Goal: Information Seeking & Learning: Learn about a topic

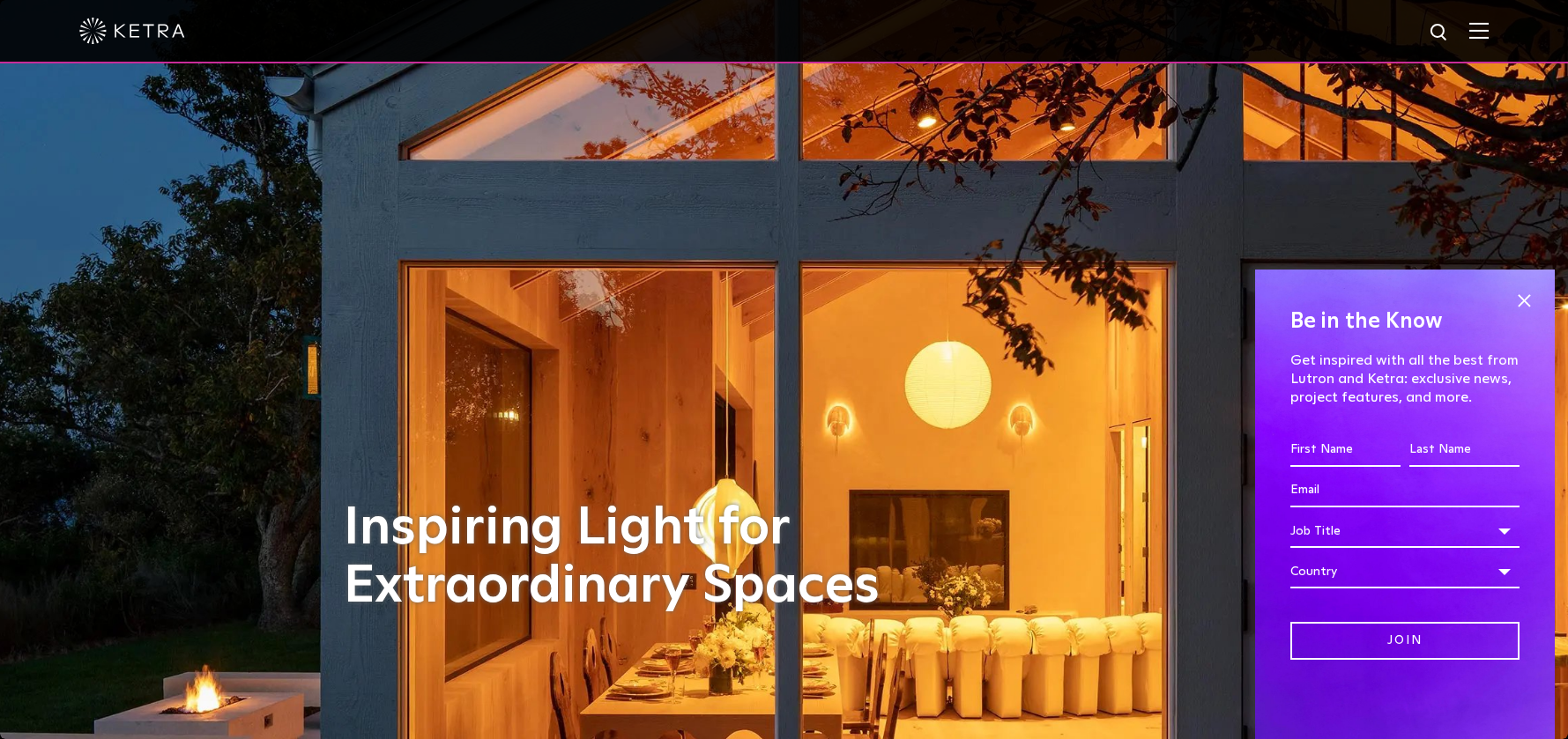
click at [1526, 292] on span at bounding box center [1524, 300] width 26 height 26
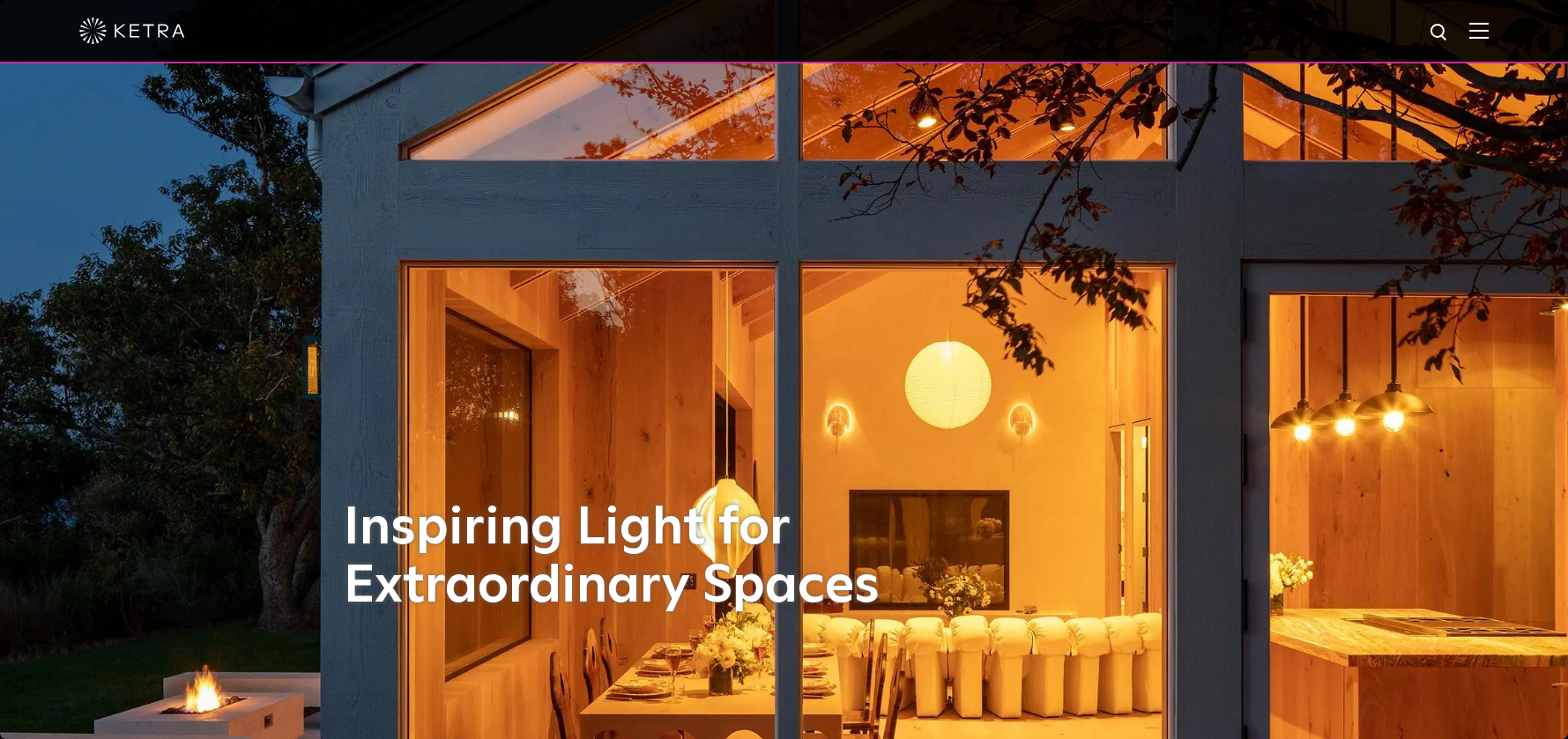
click at [1489, 48] on div at bounding box center [784, 31] width 1410 height 62
click at [1489, 41] on div at bounding box center [784, 31] width 1410 height 62
click at [1489, 35] on img at bounding box center [1479, 30] width 20 height 17
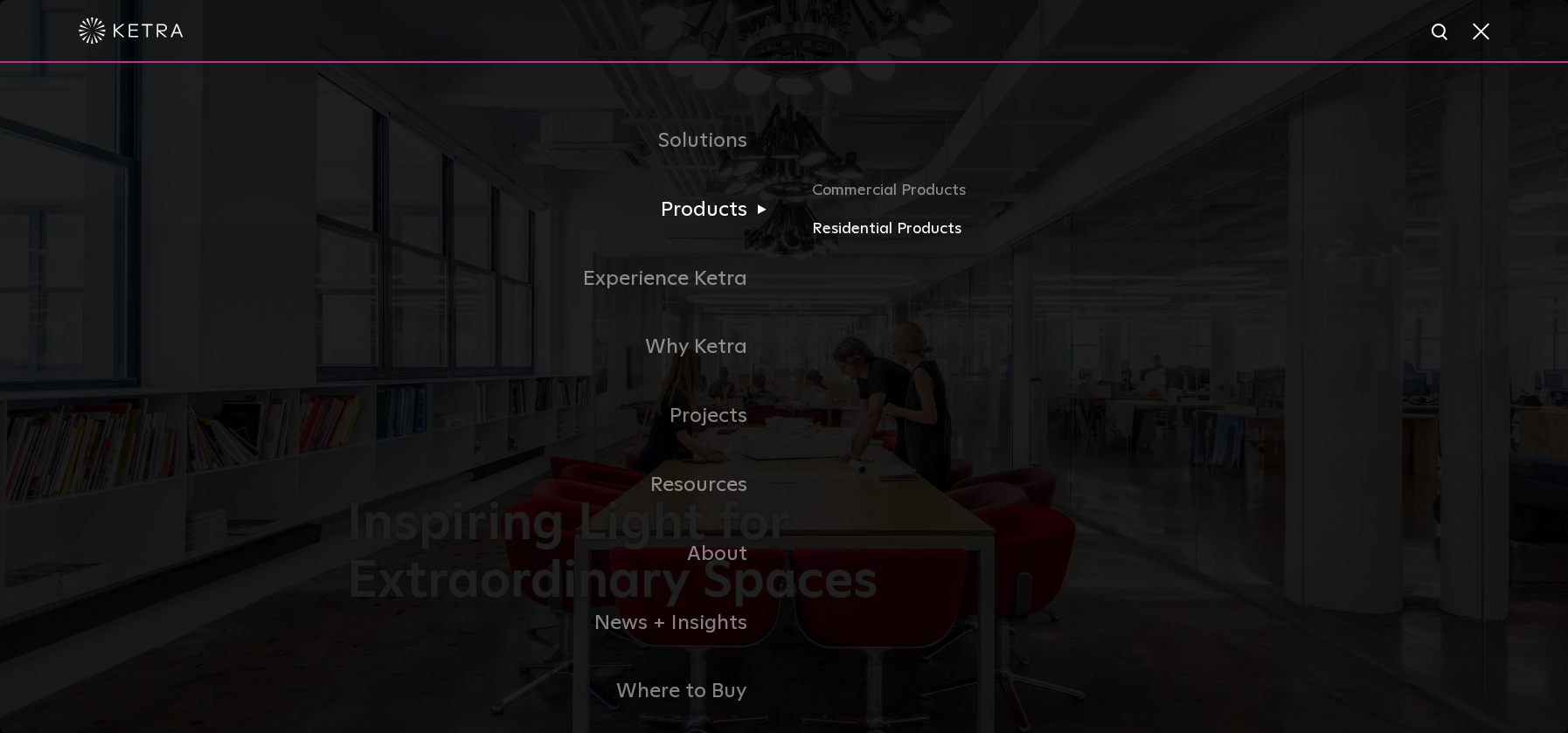
click at [821, 226] on link "Residential Products" at bounding box center [1017, 229] width 409 height 25
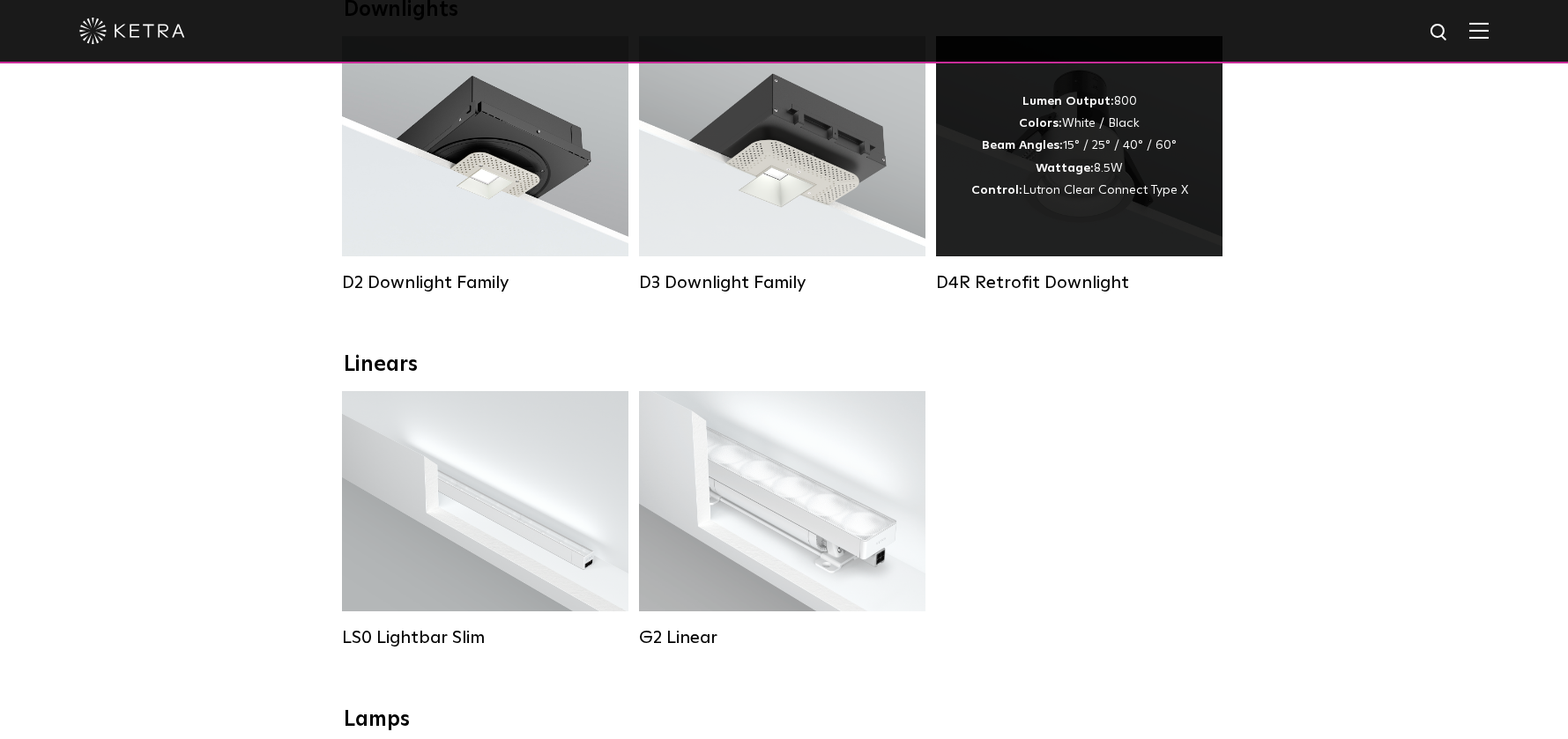
scroll to position [99, 0]
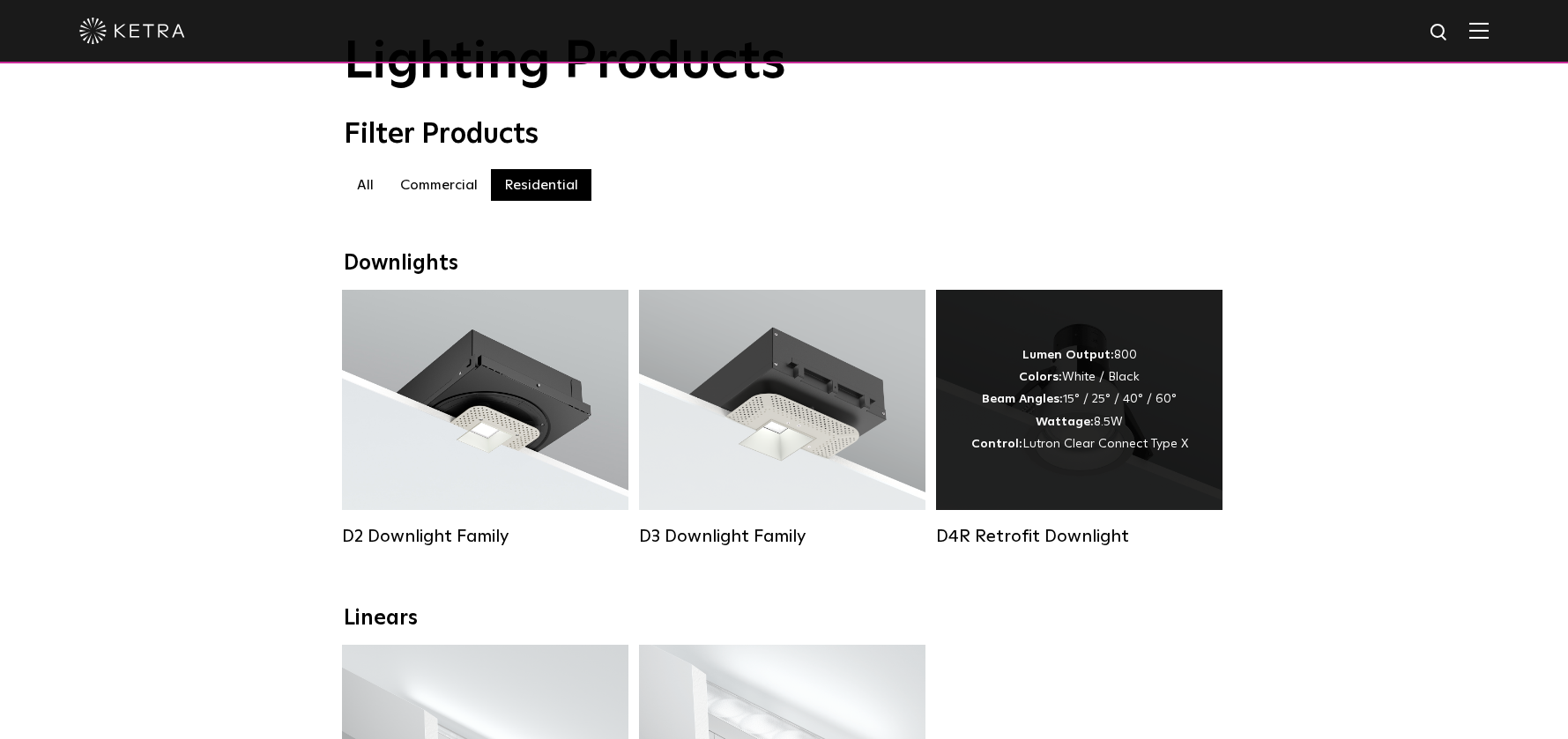
click at [1154, 343] on div "Lumen Output: 800 Colors: White / Black Beam Angles: 15° / 25° / 40° / 60° Watt…" at bounding box center [1079, 400] width 286 height 220
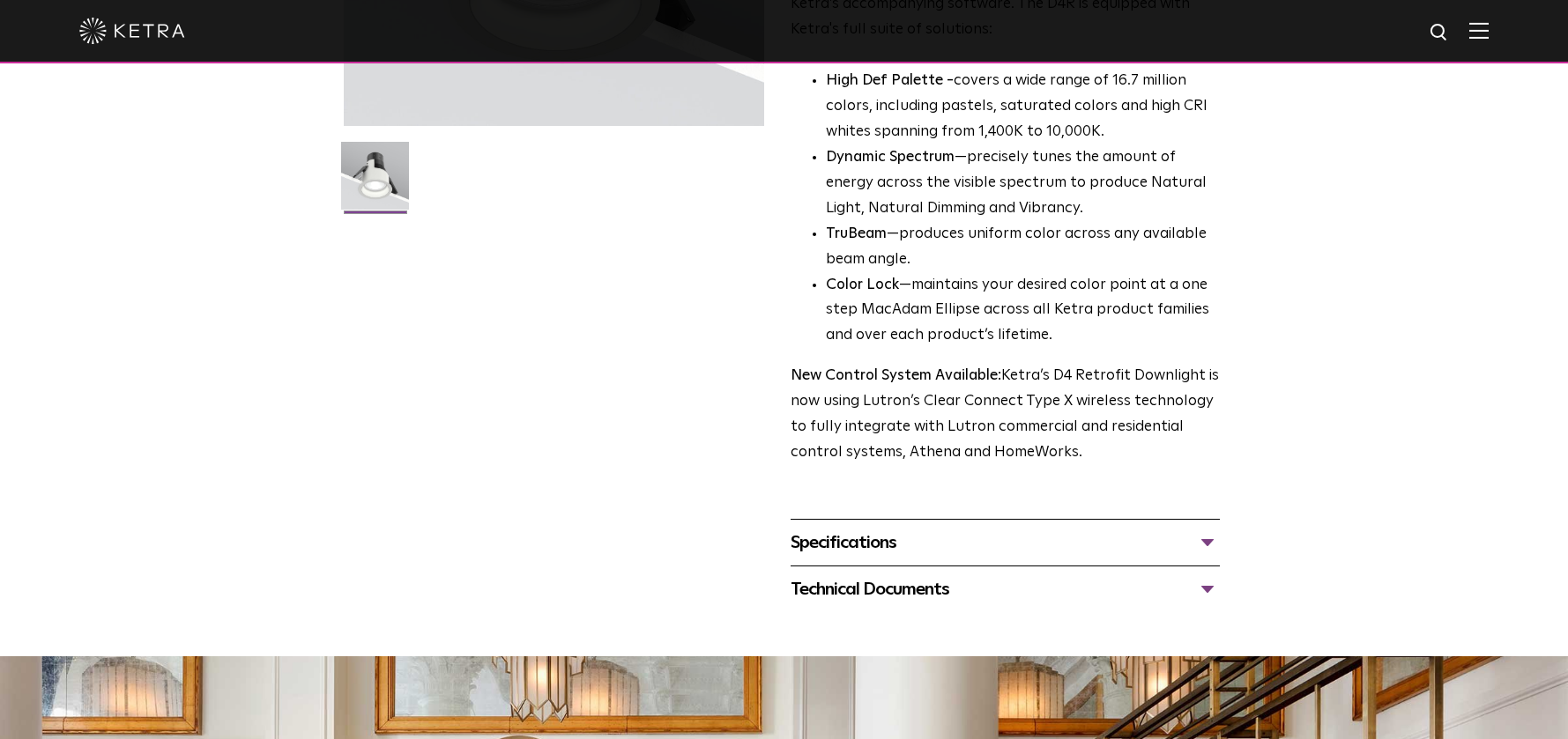
scroll to position [635, 0]
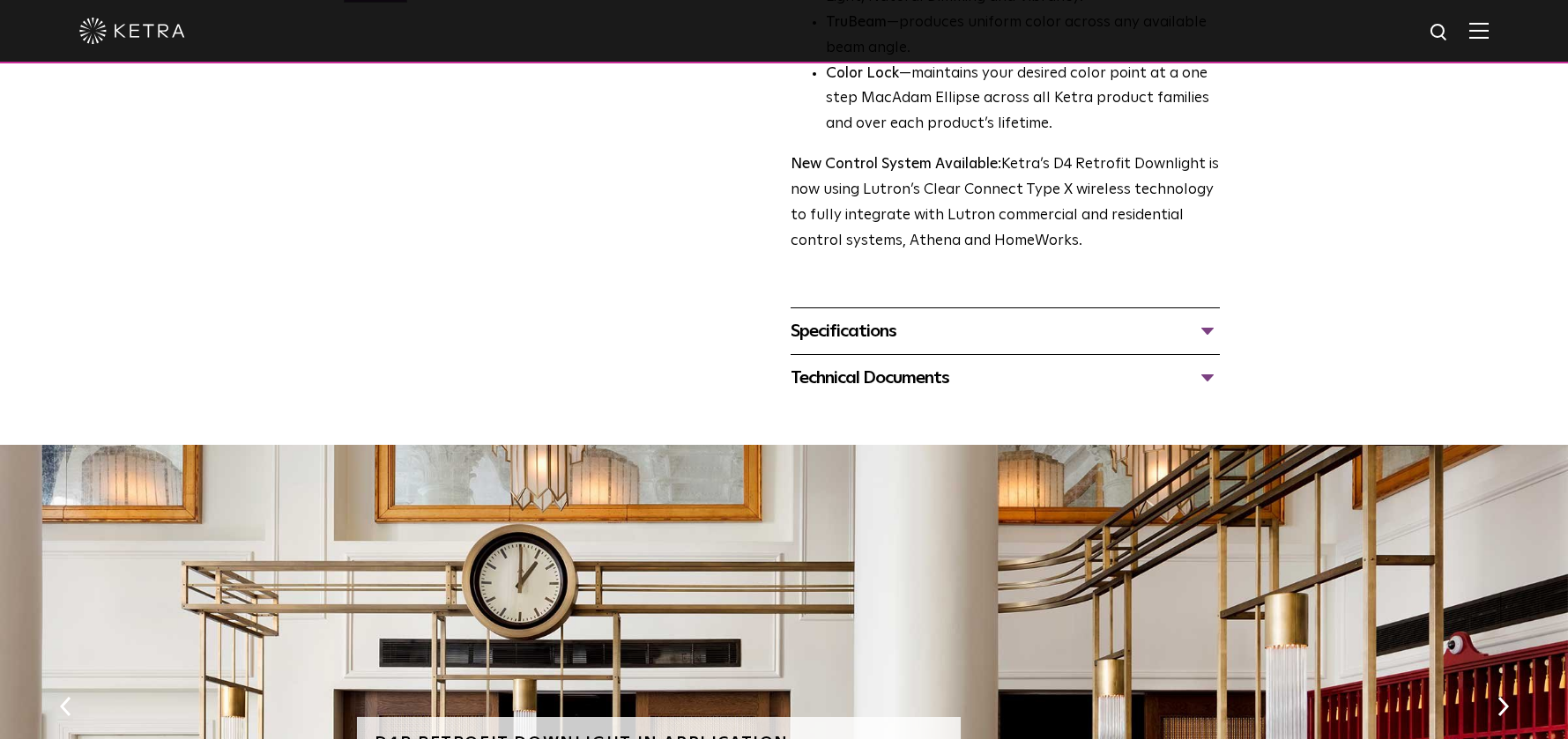
click at [1016, 341] on div "Specifications" at bounding box center [1006, 331] width 429 height 28
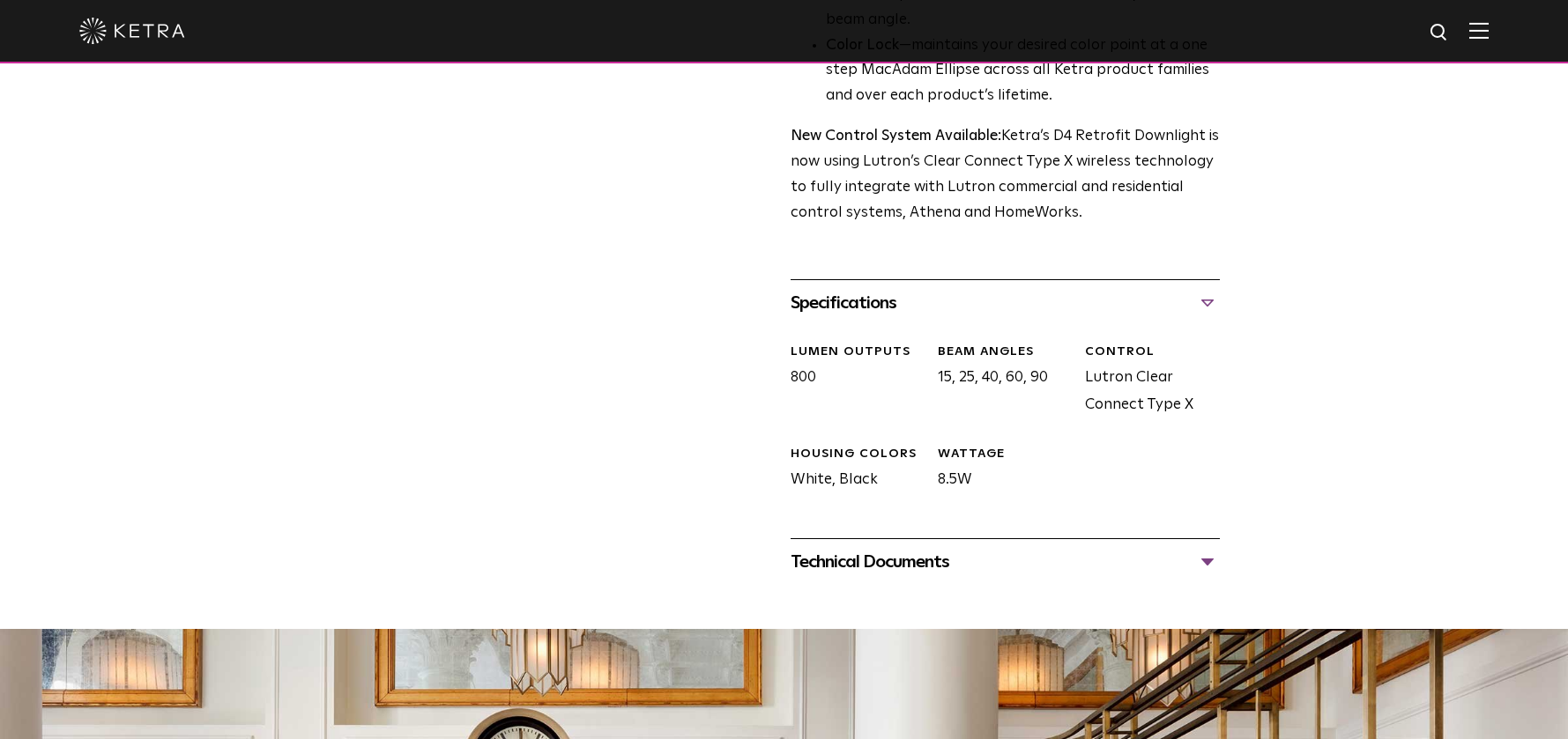
scroll to position [719, 0]
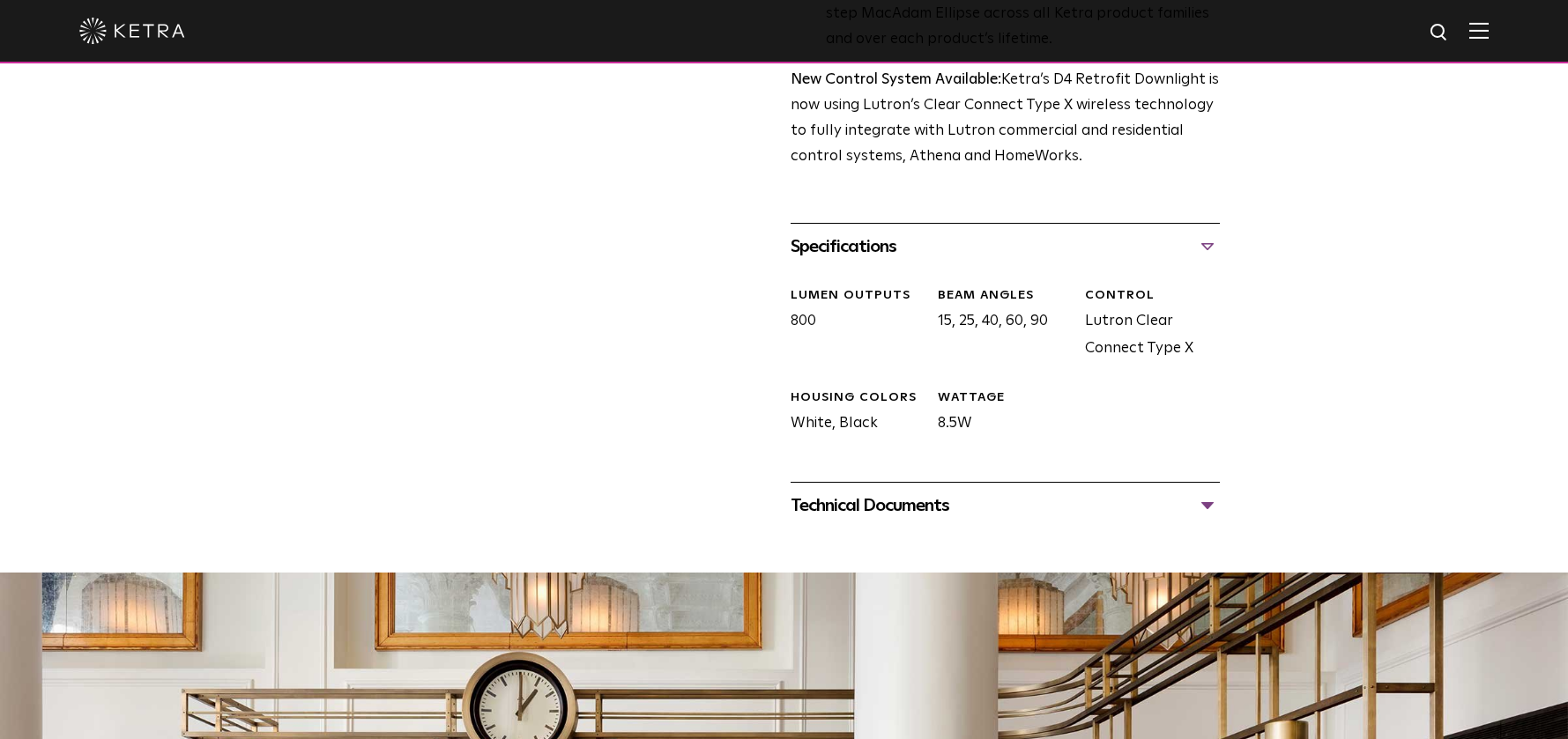
click at [948, 508] on div "Technical Documents" at bounding box center [1006, 506] width 429 height 28
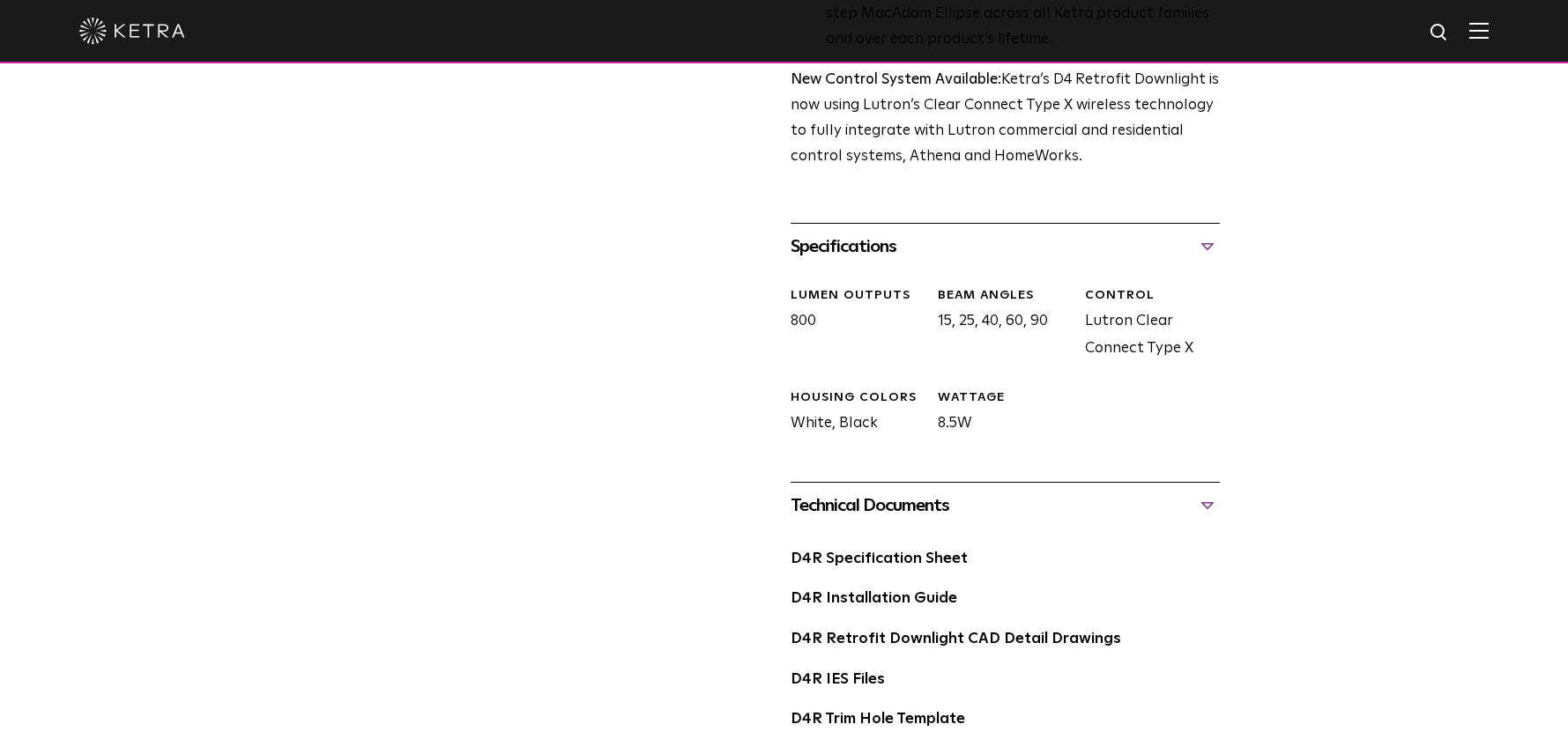
scroll to position [930, 0]
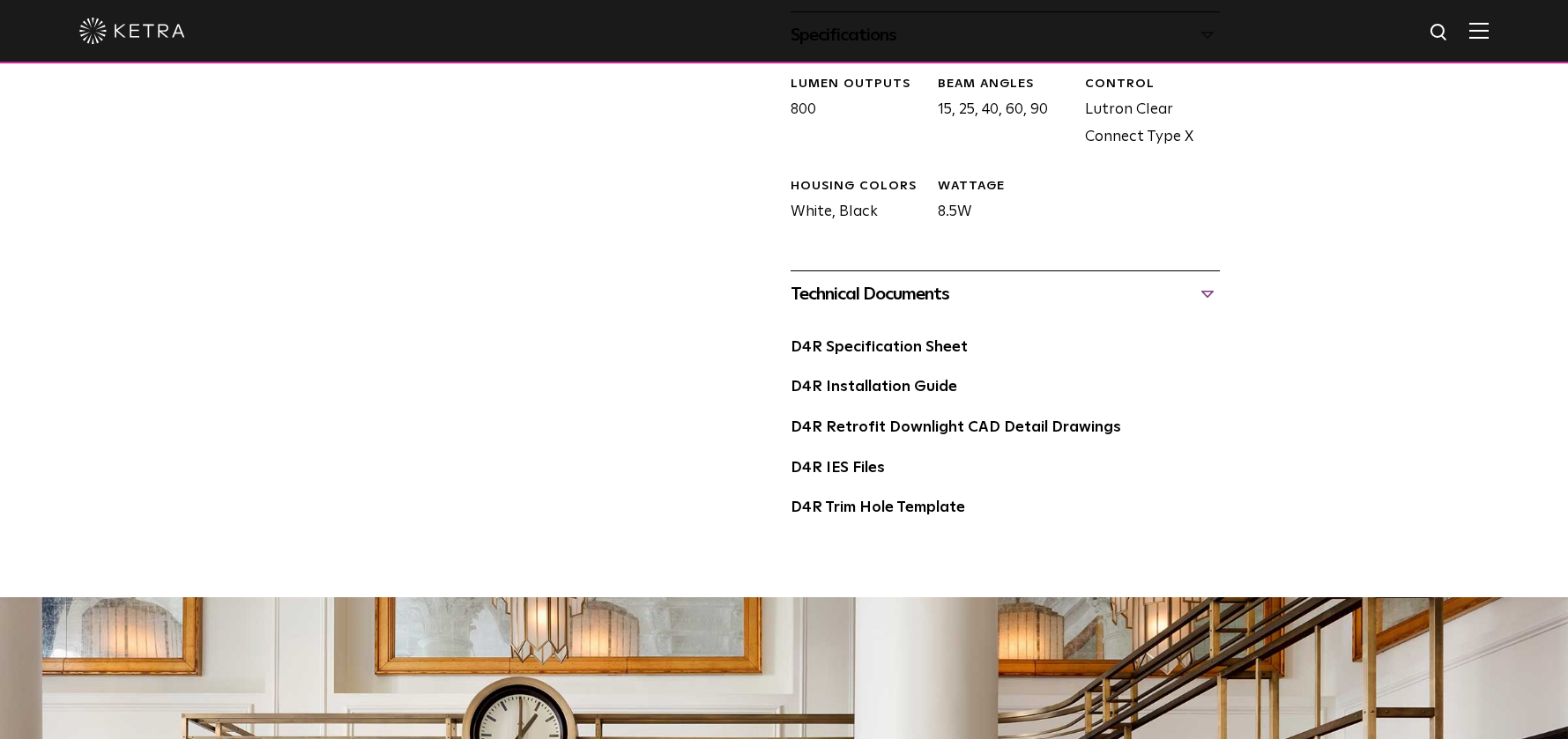
click at [938, 361] on div "D4R Specification Sheet" at bounding box center [1006, 355] width 429 height 40
click at [939, 349] on link "D4R Specification Sheet" at bounding box center [880, 347] width 177 height 15
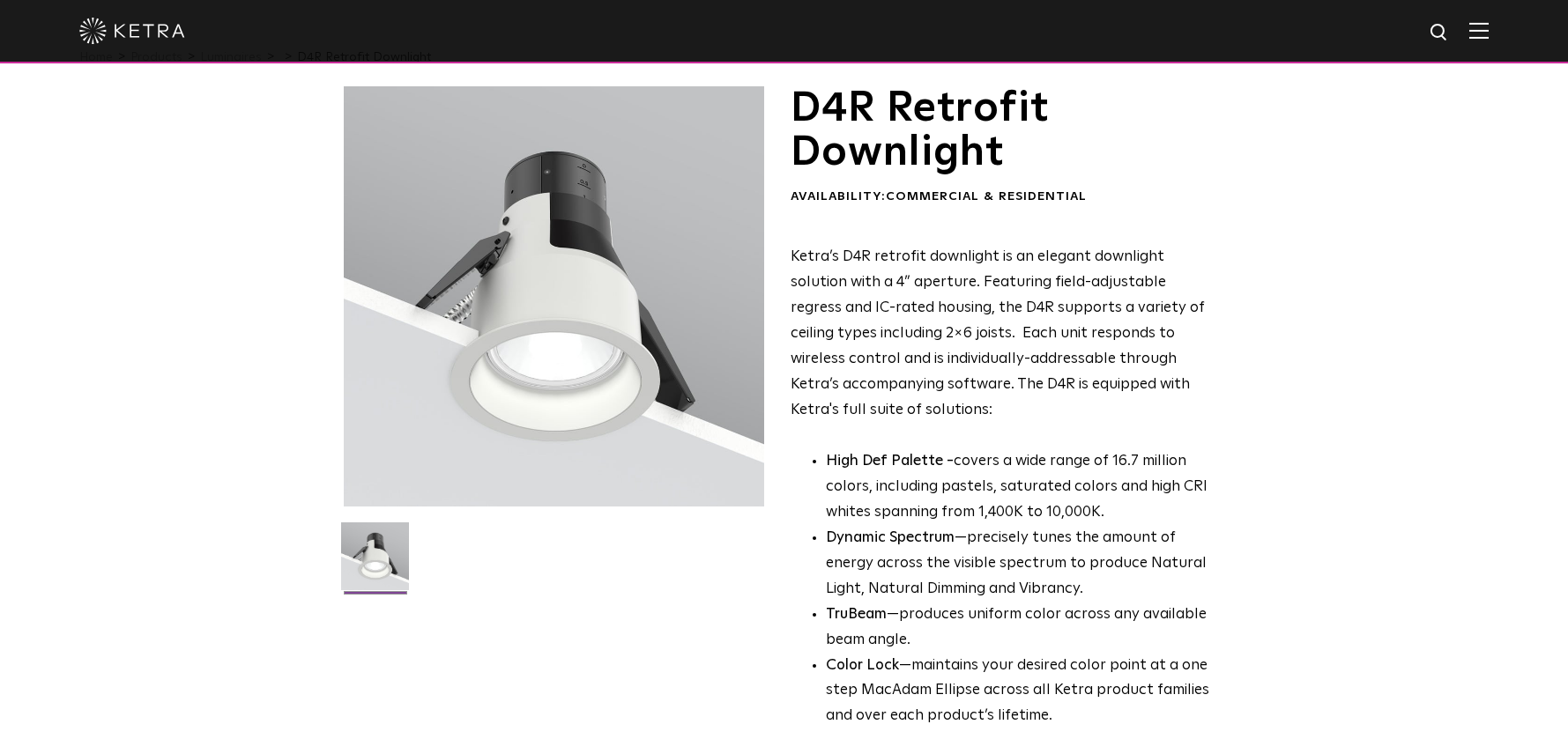
scroll to position [0, 0]
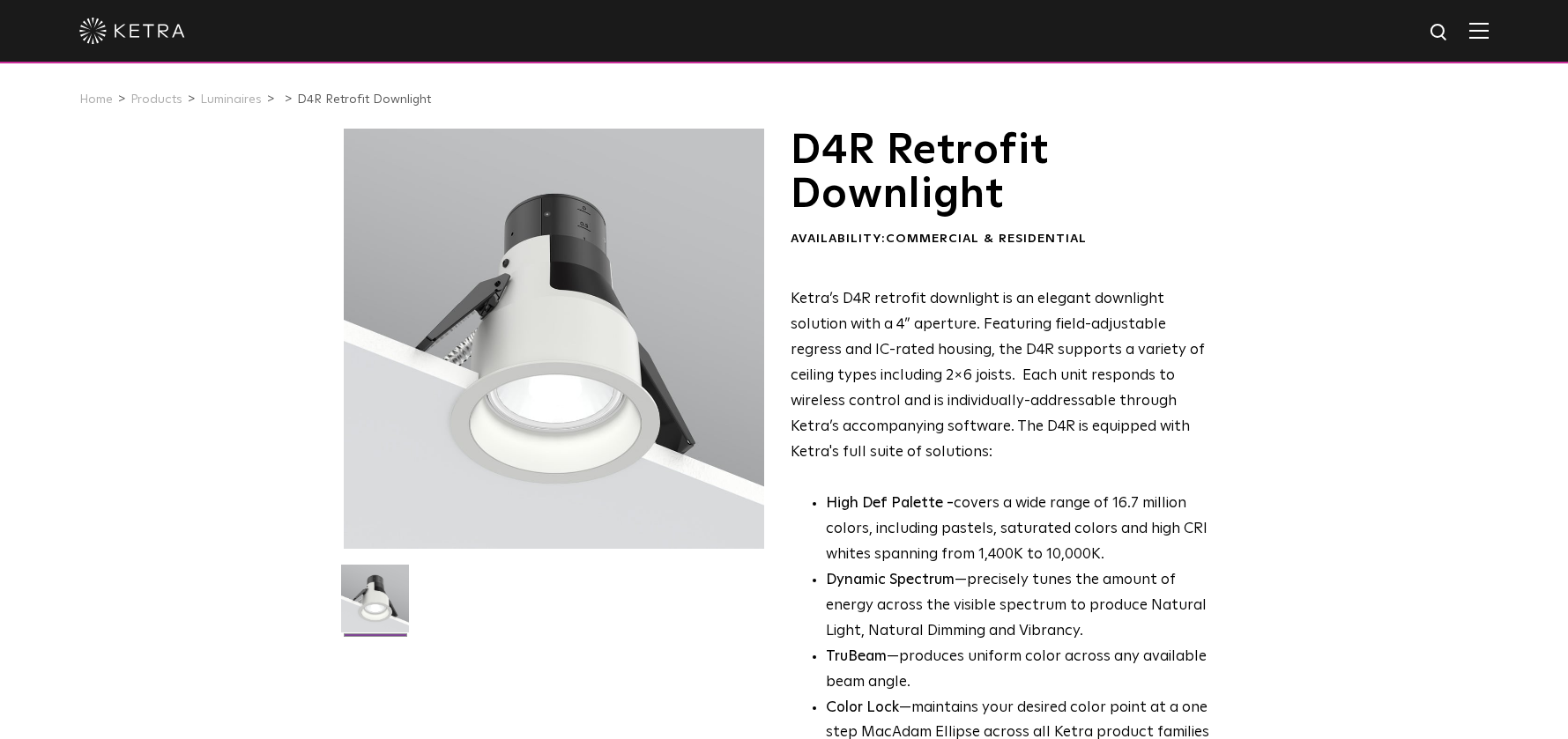
click at [223, 99] on link "Luminaires" at bounding box center [231, 99] width 62 height 12
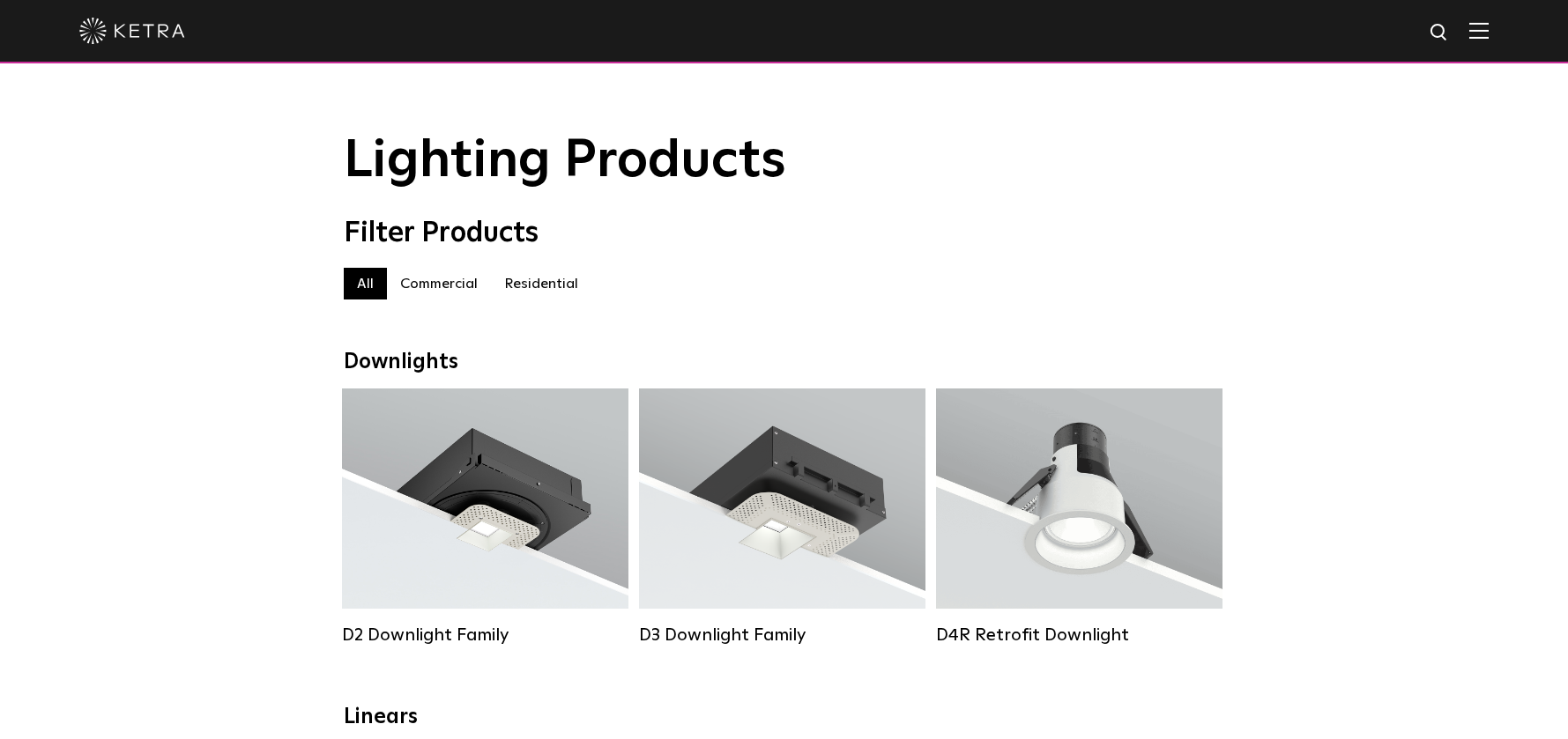
scroll to position [184, 0]
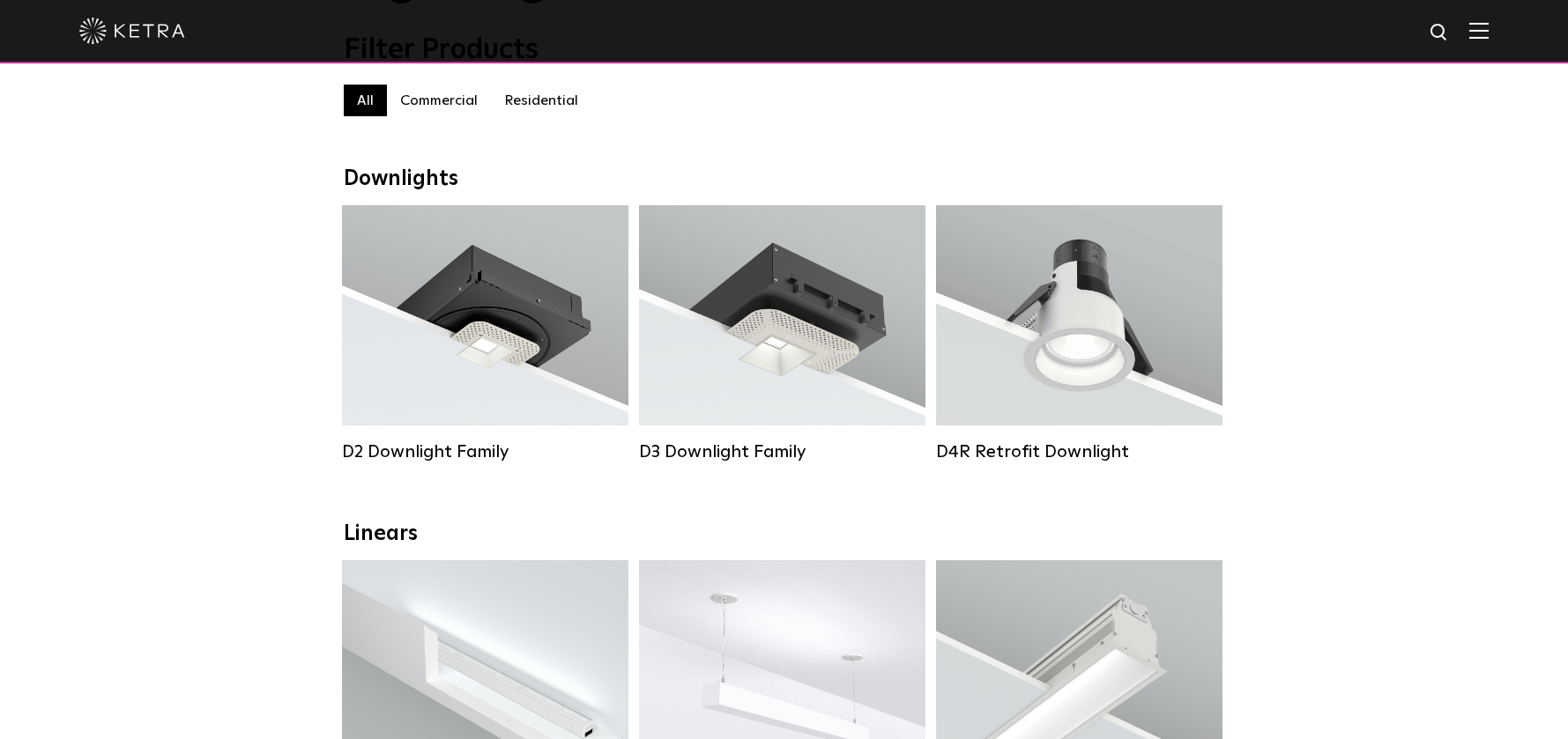
click at [507, 113] on label "Residential" at bounding box center [541, 101] width 101 height 32
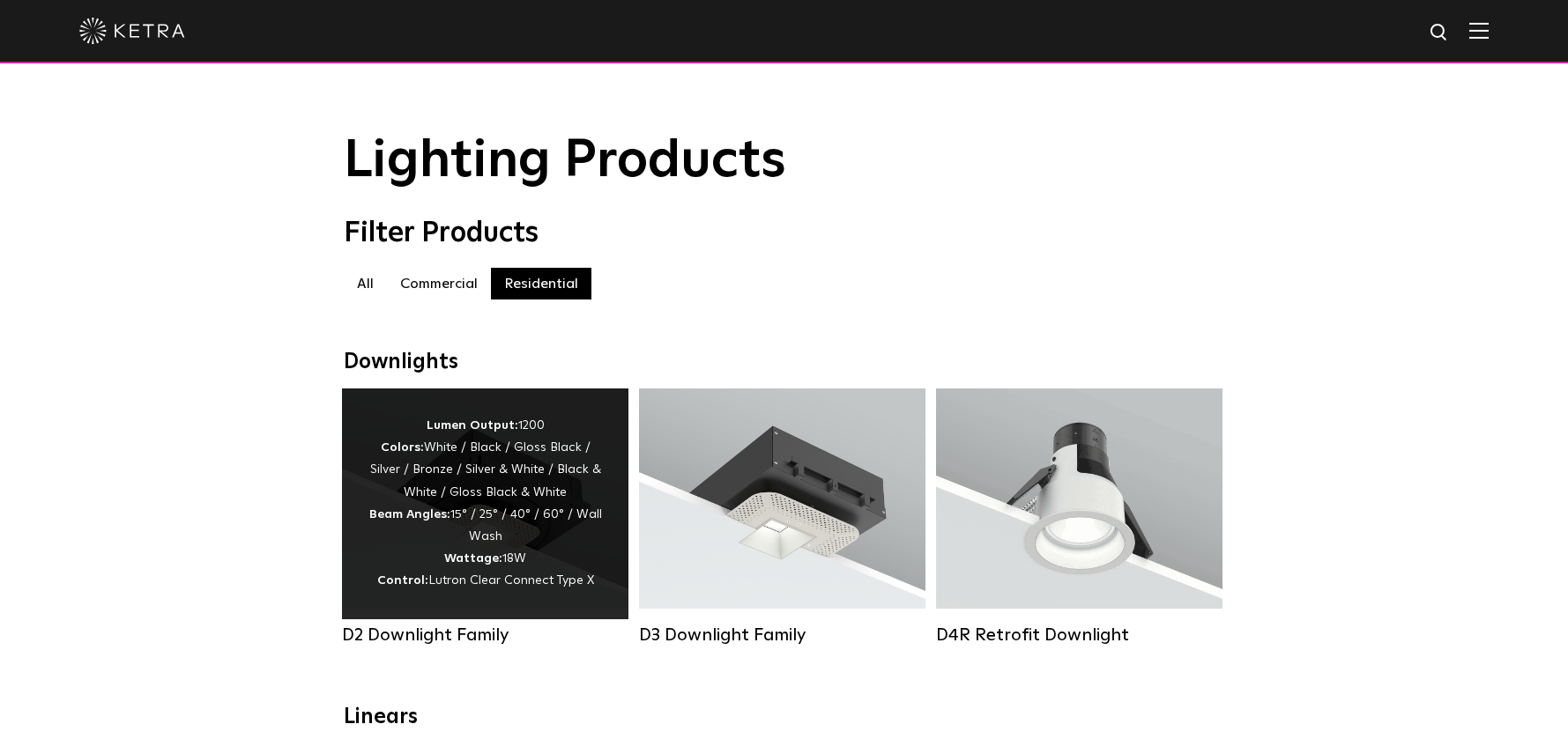
click at [524, 402] on div "Lumen Output: 1200 Colors: White / Black / Gloss Black / Silver / Bronze / Silv…" at bounding box center [485, 504] width 286 height 231
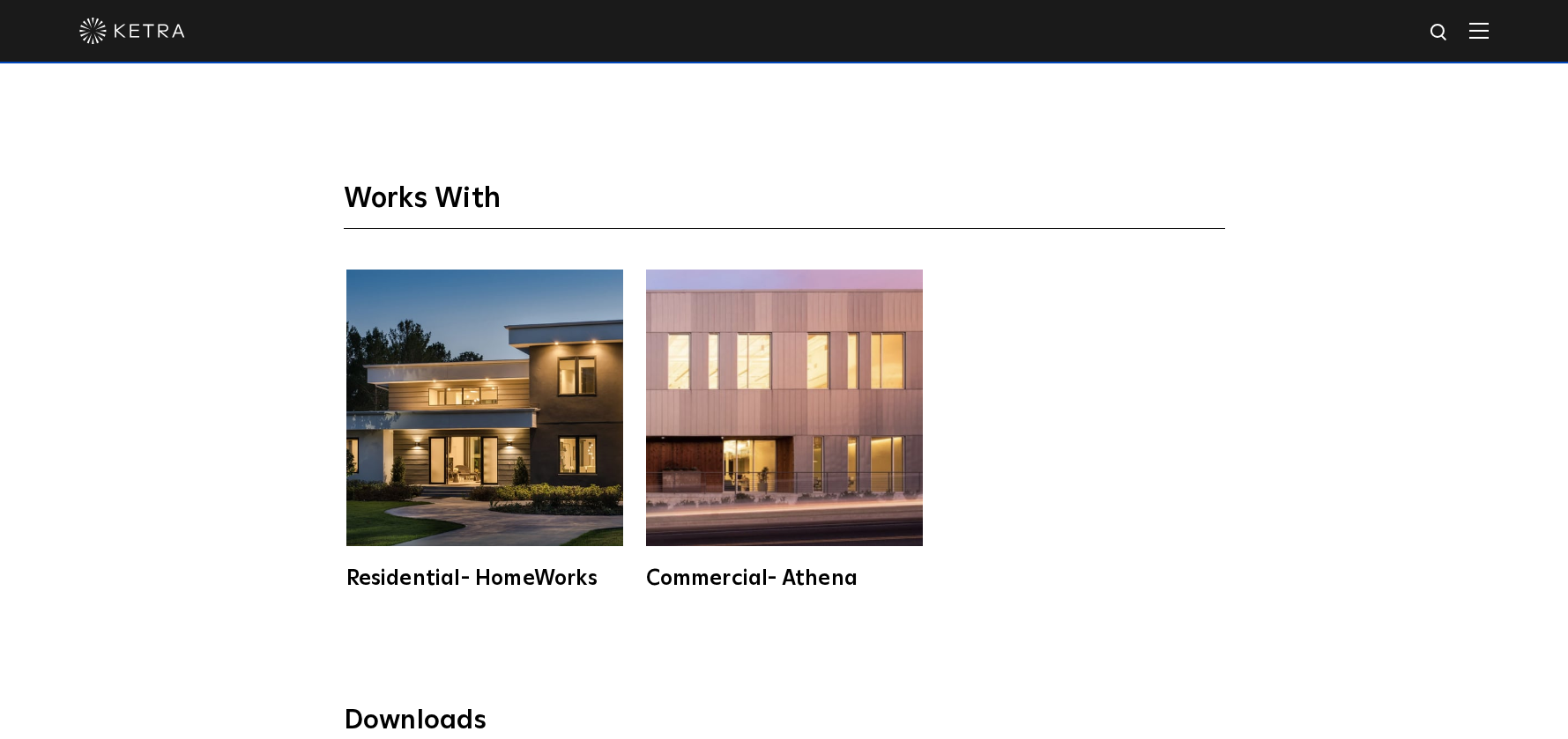
scroll to position [4850, 0]
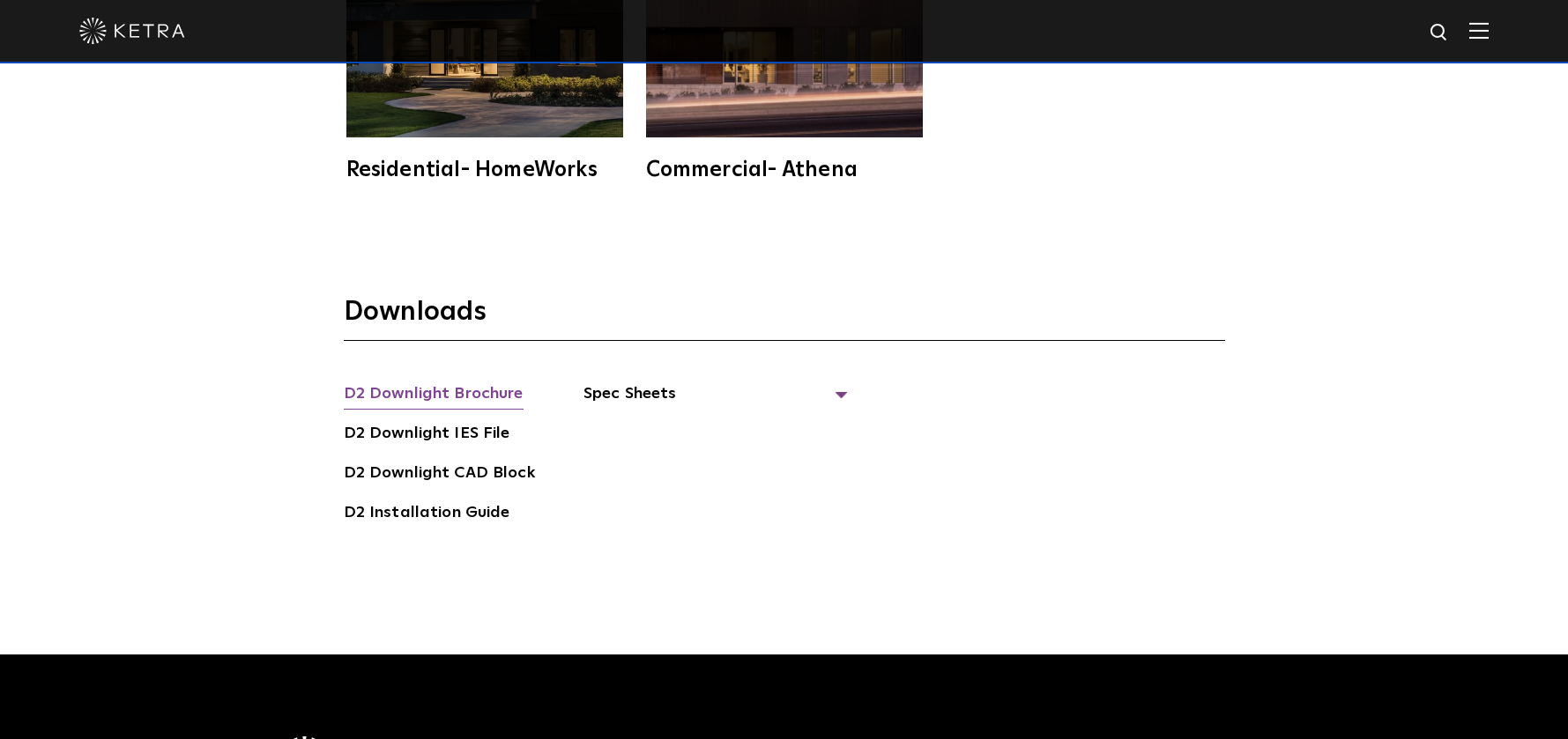
click at [502, 381] on link "D2 Downlight Brochure" at bounding box center [433, 395] width 180 height 28
click at [709, 381] on span "Spec Sheets" at bounding box center [716, 400] width 265 height 39
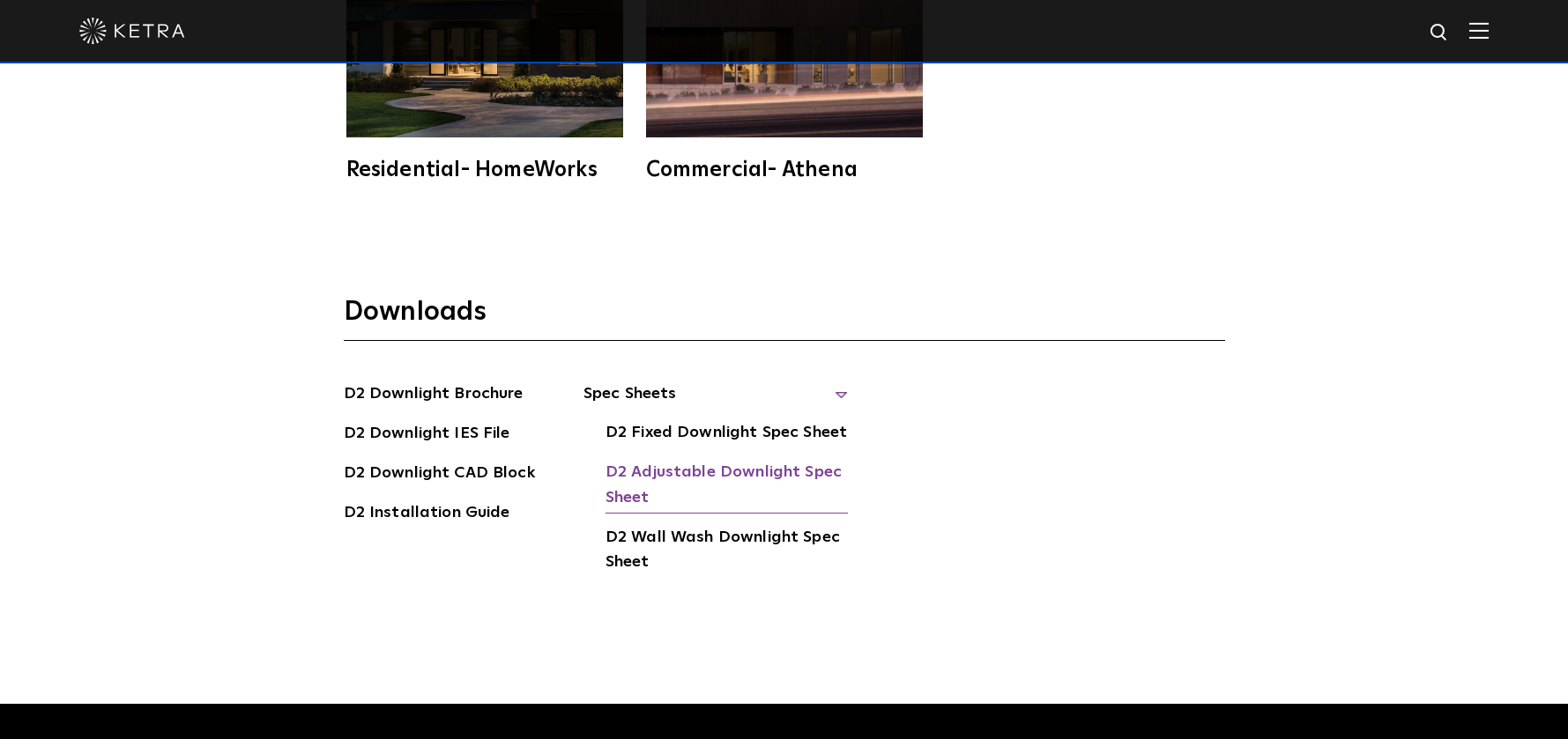
click at [736, 460] on link "D2 Adjustable Downlight Spec Sheet" at bounding box center [726, 487] width 242 height 54
